Goal: Task Accomplishment & Management: Complete application form

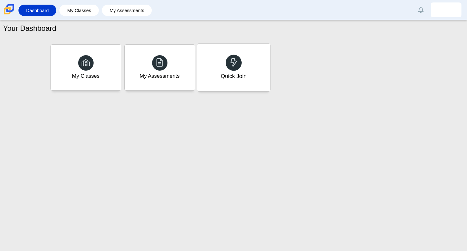
click at [203, 43] on link "Quick Join" at bounding box center [234, 67] width 74 height 48
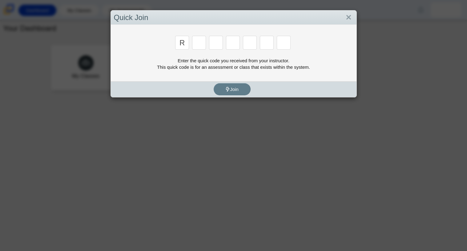
type input "r"
type input "c"
type input "g"
type input "2"
type input "9"
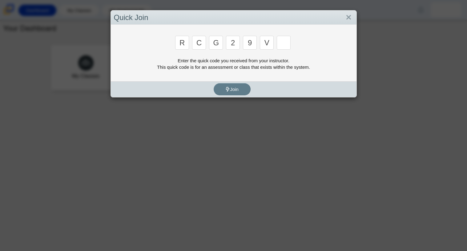
type input "v"
type input "u"
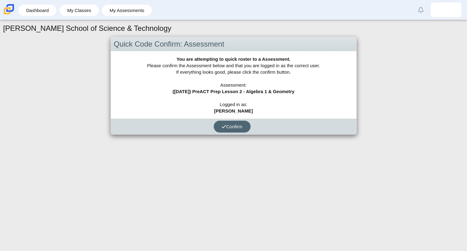
click at [240, 123] on button "Confirm" at bounding box center [232, 126] width 37 height 12
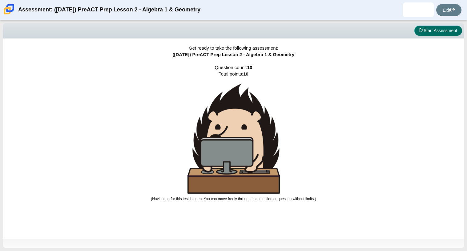
click at [446, 28] on button "Start Assessment" at bounding box center [439, 31] width 48 height 10
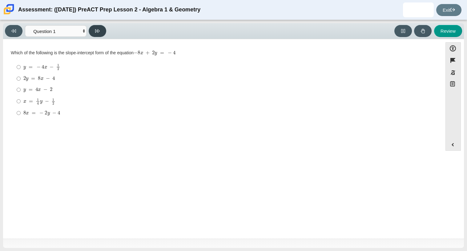
click at [96, 27] on button at bounding box center [98, 31] width 18 height 12
click at [11, 29] on button at bounding box center [14, 31] width 18 height 12
select select "bbf5d072-3e0b-44c4-9a12-6e7c9033f65b"
click at [34, 31] on select "Questions Question 1 Question 2 Question 3 Question 4 Question 5 Question 6 Que…" at bounding box center [56, 30] width 62 height 11
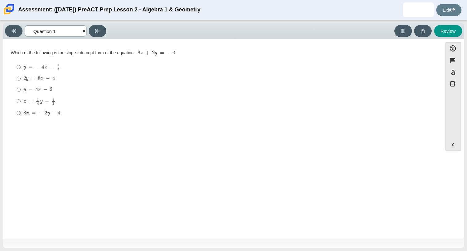
click at [33, 33] on select "Questions Question 1 Question 2 Question 3 Question 4 Question 5 Question 6 Que…" at bounding box center [56, 30] width 62 height 11
click at [43, 111] on mjx-math "Assessment items" at bounding box center [41, 113] width 37 height 5
click at [21, 111] on input "8 x = − 2 y − 4 8 x = − 2 y − 4" at bounding box center [19, 112] width 4 height 11
radio input "true"
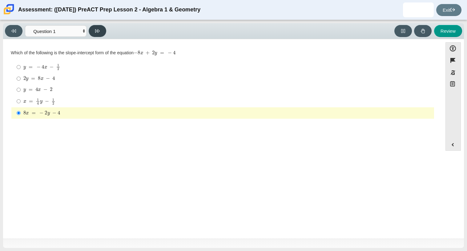
click at [101, 31] on button at bounding box center [98, 31] width 18 height 12
select select "ed62e223-81bd-4cbf-ab48-ab975844bd1f"
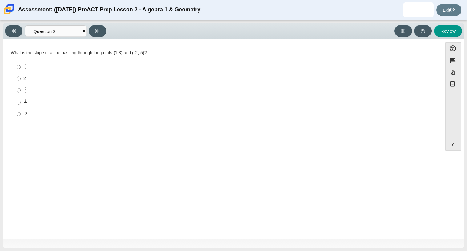
click at [52, 38] on div "Viewing Question 2 of 10 in Pacing Mode Questions Question 1 Question 2 Questio…" at bounding box center [233, 31] width 461 height 16
click at [18, 79] on input "2 2" at bounding box center [19, 78] width 4 height 11
radio input "true"
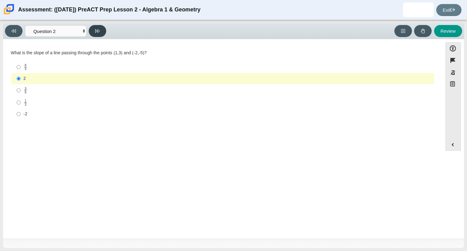
click at [93, 27] on button at bounding box center [98, 31] width 18 height 12
select select "97f4f5fa-a52e-4fed-af51-565bfcdf47cb"
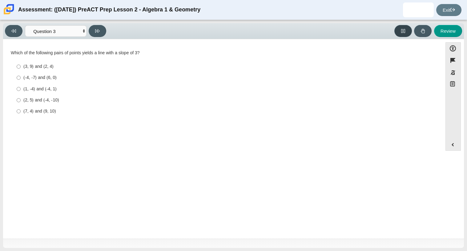
click at [402, 31] on icon at bounding box center [403, 31] width 5 height 5
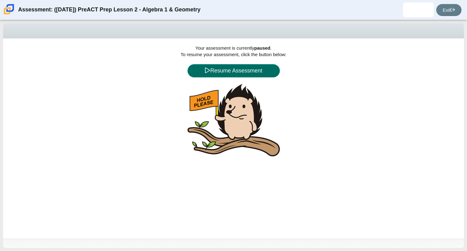
click at [225, 70] on button "Resume Assessment" at bounding box center [234, 70] width 92 height 13
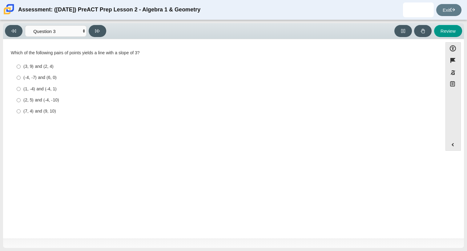
click at [116, 69] on div "(3, 9) and (2, 4)" at bounding box center [227, 66] width 409 height 6
click at [21, 69] on input "(3, 9) and (2, 4) (3, 9) and (2, 4)" at bounding box center [19, 66] width 4 height 11
radio input "true"
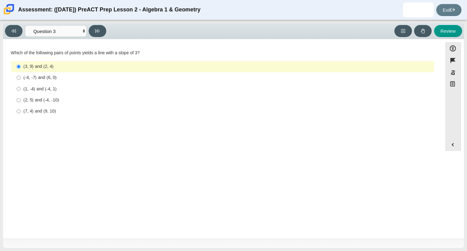
click at [116, 68] on div "(3, 9) and (2, 4)" at bounding box center [227, 66] width 409 height 6
click at [21, 68] on input "(3, 9) and (2, 4) (3, 9) and (2, 4)" at bounding box center [19, 66] width 4 height 11
click at [116, 68] on div "(3, 9) and (2, 4)" at bounding box center [227, 66] width 409 height 6
click at [21, 68] on input "(3, 9) and (2, 4) (3, 9) and (2, 4)" at bounding box center [19, 66] width 4 height 11
click at [13, 67] on label "(3, 9) and (2, 4) (3, 9) and (2, 4)" at bounding box center [223, 66] width 422 height 11
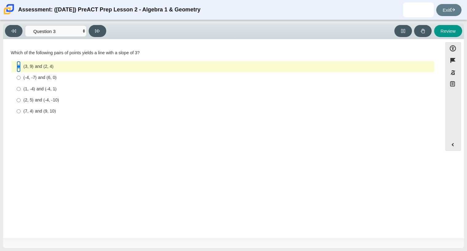
click at [17, 67] on input "(3, 9) and (2, 4) (3, 9) and (2, 4)" at bounding box center [19, 66] width 4 height 11
click at [14, 69] on label "(3, 9) and (2, 4) (3, 9) and (2, 4)" at bounding box center [223, 66] width 422 height 11
click at [17, 69] on input "(3, 9) and (2, 4) (3, 9) and (2, 4)" at bounding box center [19, 66] width 4 height 11
click at [59, 83] on label "(-4, -7) and (6, 0) (-4, -7) and (6, 0)" at bounding box center [223, 77] width 422 height 11
click at [21, 83] on input "(-4, -7) and (6, 0) (-4, -7) and (6, 0)" at bounding box center [19, 77] width 4 height 11
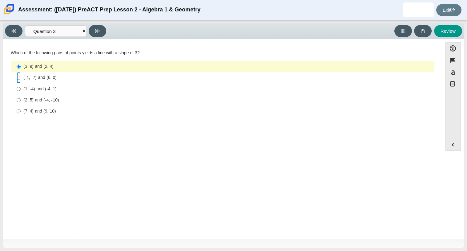
radio input "true"
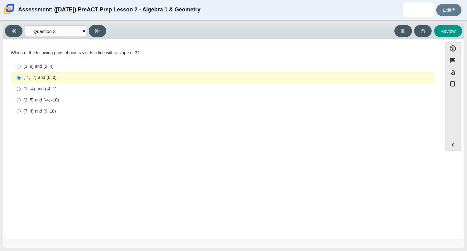
click at [59, 83] on label "(-4, -7) and (6, 0) (-4, -7) and (6, 0)" at bounding box center [223, 77] width 422 height 11
click at [21, 83] on input "(-4, -7) and (6, 0) (-4, -7) and (6, 0)" at bounding box center [19, 77] width 4 height 11
click at [60, 87] on div "(1, -4) and (-4, 1)" at bounding box center [227, 89] width 409 height 6
click at [21, 87] on input "(1, -4) and (-4, 1) (1, -4) and (-4, 1)" at bounding box center [19, 88] width 4 height 11
radio input "true"
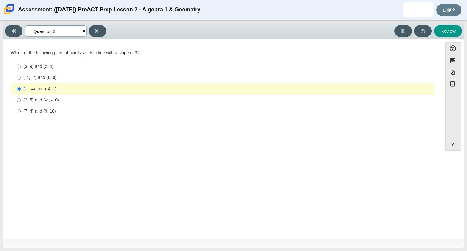
click at [83, 36] on select "Questions Question 1 Question 2 Question 3 Question 4 Question 5 Question 6 Que…" at bounding box center [56, 30] width 62 height 11
select select "89427bb7-e313-4f00-988f-8b8255897029"
click at [25, 25] on select "Questions Question 1 Question 2 Question 3 Question 4 Question 5 Question 6 Que…" at bounding box center [56, 30] width 62 height 11
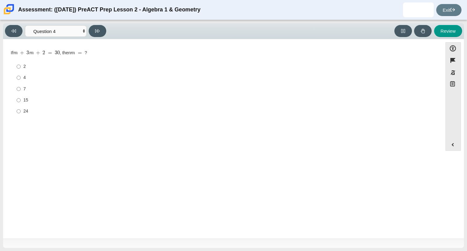
click at [52, 92] on label "7 7" at bounding box center [223, 88] width 422 height 11
click at [21, 92] on input "7 7" at bounding box center [19, 88] width 4 height 11
radio input "true"
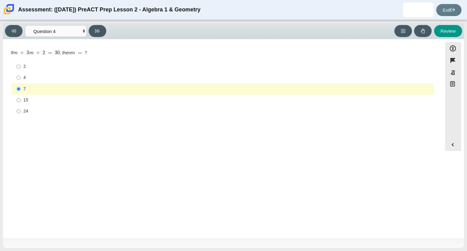
click at [38, 76] on div "4" at bounding box center [227, 78] width 409 height 6
click at [21, 76] on input "4 4" at bounding box center [19, 77] width 4 height 11
radio input "true"
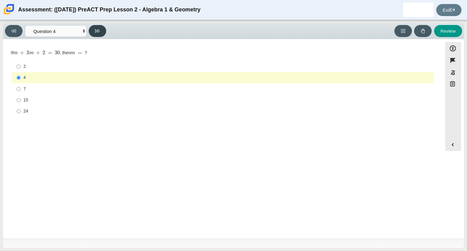
click at [101, 30] on button at bounding box center [98, 31] width 18 height 12
select select "489dcffd-4e6a-49cf-a9d6-ad1d4a911a4e"
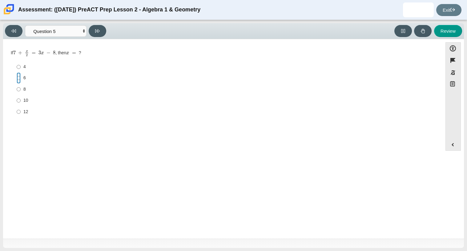
click at [19, 75] on input "6 6" at bounding box center [19, 77] width 4 height 11
radio input "true"
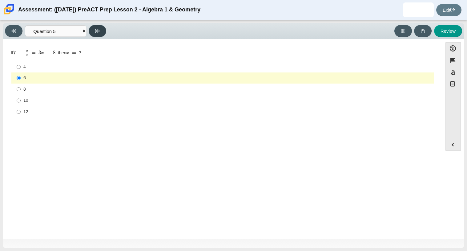
click at [99, 36] on button at bounding box center [98, 31] width 18 height 12
select select "210571de-36a6-4d8e-a361-ceff8ef801dc"
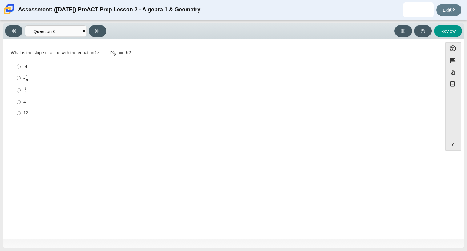
click at [25, 73] on mjx-container "1 3" at bounding box center [27, 78] width 4 height 12
click at [21, 73] on input "- 1 3 -1 third" at bounding box center [19, 78] width 4 height 12
radio input "true"
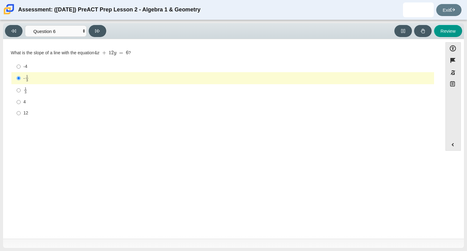
click at [361, 99] on div "4" at bounding box center [227, 102] width 409 height 6
click at [21, 99] on input "4 4" at bounding box center [19, 101] width 4 height 11
radio input "true"
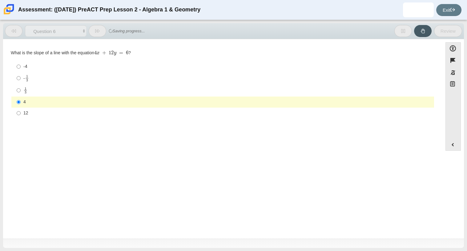
click at [358, 118] on label "12 12" at bounding box center [223, 113] width 422 height 11
click at [21, 118] on input "12 12" at bounding box center [19, 113] width 4 height 11
radio input "true"
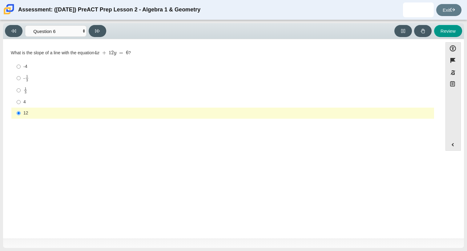
click at [176, 168] on div "Question What is the slope of a line with the equation 4 x + 12 y = 6 ? Respons…" at bounding box center [223, 140] width 434 height 192
click at [179, 220] on div "Question What is the slope of a line with the equation 4 x + 12 y = 6 ? Respons…" at bounding box center [223, 140] width 434 height 192
click at [180, 226] on div "Question What is the slope of a line with the equation 4 x + 12 y = 6 ? Respons…" at bounding box center [223, 140] width 434 height 192
click at [180, 201] on div "Question What is the slope of a line with the equation 4 x + 12 y = 6 ? Respons…" at bounding box center [223, 140] width 434 height 192
click at [181, 180] on div "Question What is the slope of a line with the equation 4 x + 12 y = 6 ? Respons…" at bounding box center [223, 140] width 434 height 192
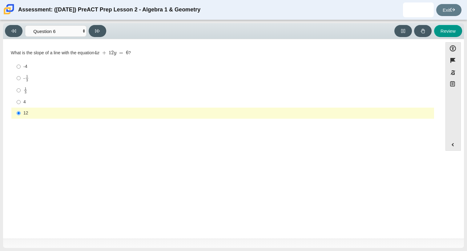
click at [182, 212] on div "Question What is the slope of a line with the equation 4 x + 12 y = 6 ? Respons…" at bounding box center [223, 140] width 434 height 192
click at [182, 218] on div "Question What is the slope of a line with the equation 4 x + 12 y = 6 ? Respons…" at bounding box center [223, 140] width 434 height 192
click at [98, 30] on icon at bounding box center [97, 31] width 5 height 5
select select "ec95ace6-bebc-42b8-9428-40567494d4da"
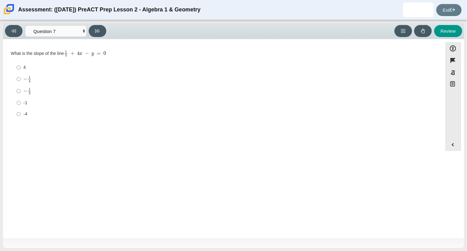
click at [87, 112] on div "-4" at bounding box center [227, 114] width 409 height 6
click at [21, 112] on input "-4 -4" at bounding box center [19, 113] width 4 height 11
radio input "true"
click at [87, 112] on div "-4" at bounding box center [227, 114] width 409 height 6
click at [21, 112] on input "-4 -4" at bounding box center [19, 113] width 4 height 11
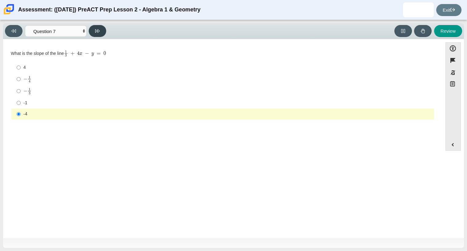
click at [97, 29] on icon at bounding box center [97, 31] width 5 height 5
select select "ce81fe10-bf29-4b5e-8bd7-4f47f2fed4d8"
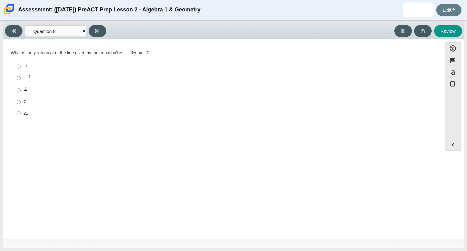
click at [72, 99] on div "7" at bounding box center [227, 102] width 409 height 6
click at [21, 99] on input "7 7" at bounding box center [19, 101] width 4 height 11
radio input "true"
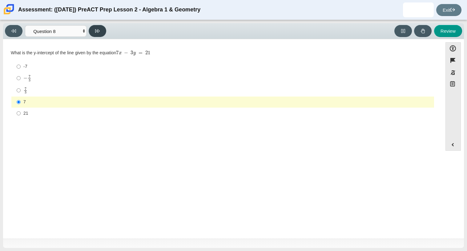
click at [93, 31] on button at bounding box center [98, 31] width 18 height 12
select select "14773eaf-2ca1-47ae-afe7-a624a56f34b3"
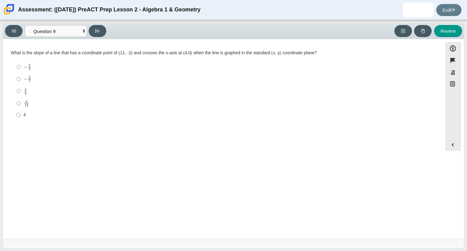
click at [58, 88] on div "1 4" at bounding box center [227, 91] width 409 height 7
click at [21, 88] on input "1 4 1 fourth" at bounding box center [19, 91] width 4 height 12
radio input "true"
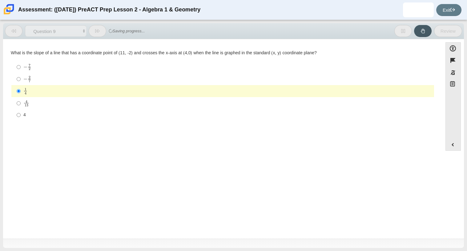
click at [57, 115] on div "4" at bounding box center [227, 115] width 409 height 6
click at [21, 115] on input "4 4" at bounding box center [19, 114] width 4 height 11
radio input "true"
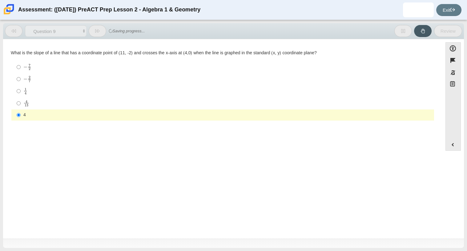
click at [41, 100] on label "4 13 4 over 13" at bounding box center [223, 103] width 422 height 12
click at [21, 100] on input "4 13 4 over 13" at bounding box center [19, 103] width 4 height 12
radio input "true"
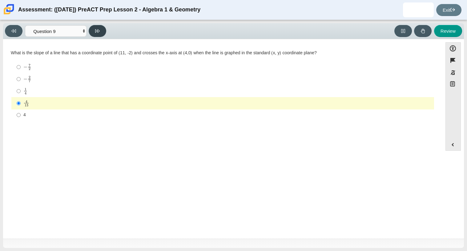
click at [100, 33] on button at bounding box center [98, 31] width 18 height 12
select select "96b71634-eacb-4f7e-8aef-411727d9bcba"
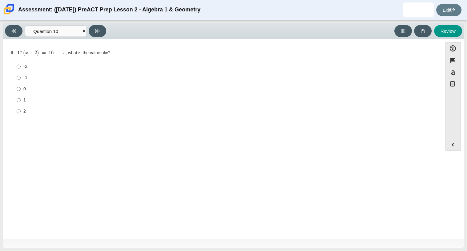
click at [84, 104] on label "1 1" at bounding box center [223, 100] width 422 height 11
click at [21, 104] on input "1 1" at bounding box center [19, 100] width 4 height 11
radio input "true"
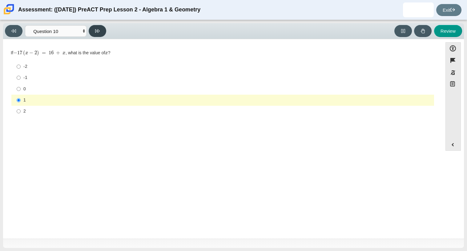
click at [98, 36] on button at bounding box center [98, 31] width 18 height 12
select select "review"
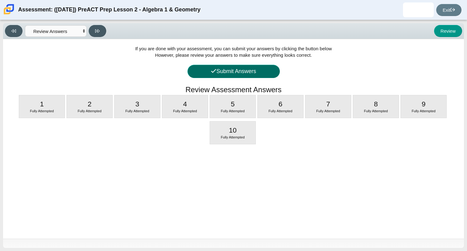
click at [193, 65] on button "Submit Answers" at bounding box center [234, 71] width 92 height 13
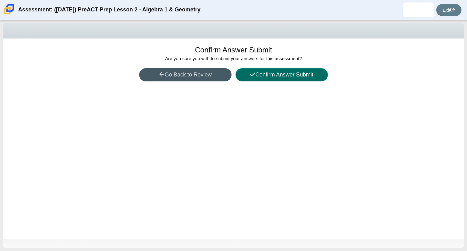
click at [270, 73] on button "Confirm Answer Submit" at bounding box center [282, 74] width 92 height 13
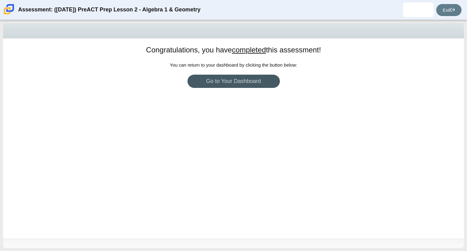
click at [467, 43] on div "Viewing Question 11 of 10 in Pacing Mode Questions Question 1 Question 2 Questi…" at bounding box center [233, 135] width 467 height 231
click at [275, 76] on link "Go to Your Dashboard" at bounding box center [234, 81] width 92 height 13
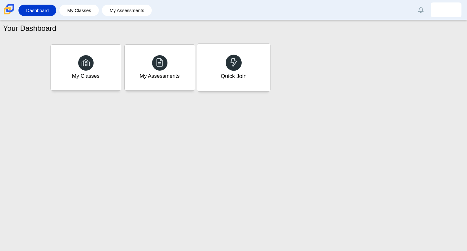
drag, startPoint x: 274, startPoint y: 78, endPoint x: 259, endPoint y: 77, distance: 15.5
click at [259, 77] on div "My Classes My Assessments Quick Join" at bounding box center [234, 67] width 370 height 49
